Goal: Find specific page/section: Find specific page/section

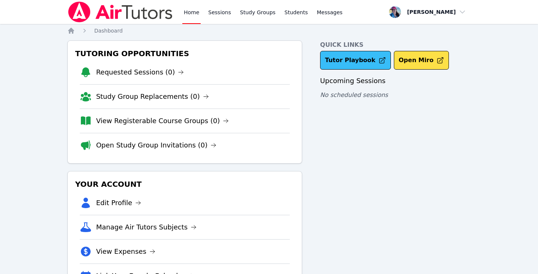
click at [363, 63] on link "Tutor Playbook" at bounding box center [355, 60] width 71 height 19
